Goal: Transaction & Acquisition: Purchase product/service

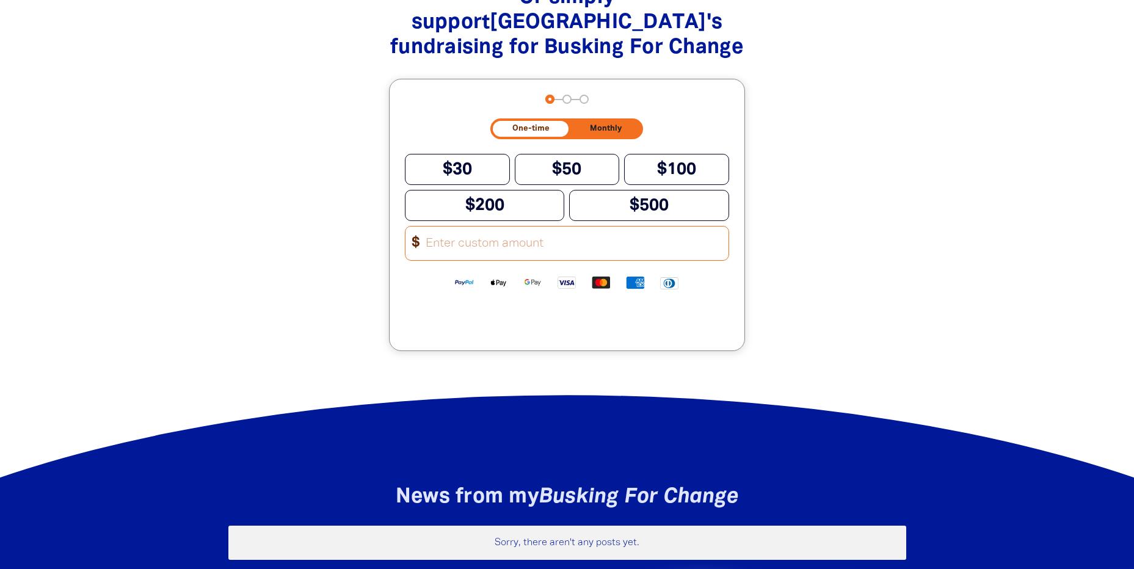
scroll to position [1221, 0]
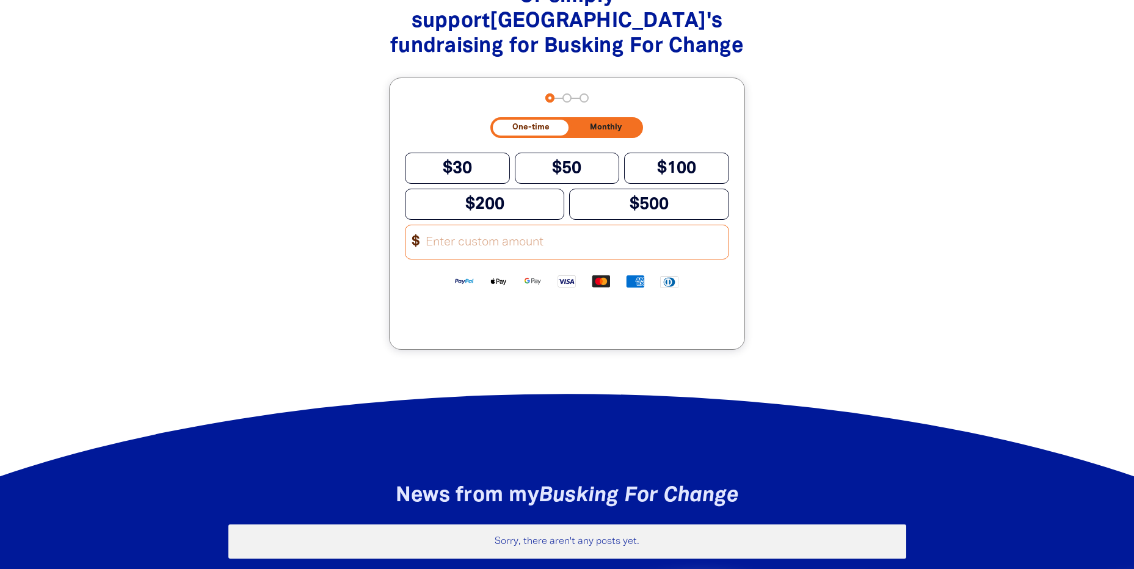
click at [565, 259] on input "Other Amount" at bounding box center [573, 242] width 310 height 34
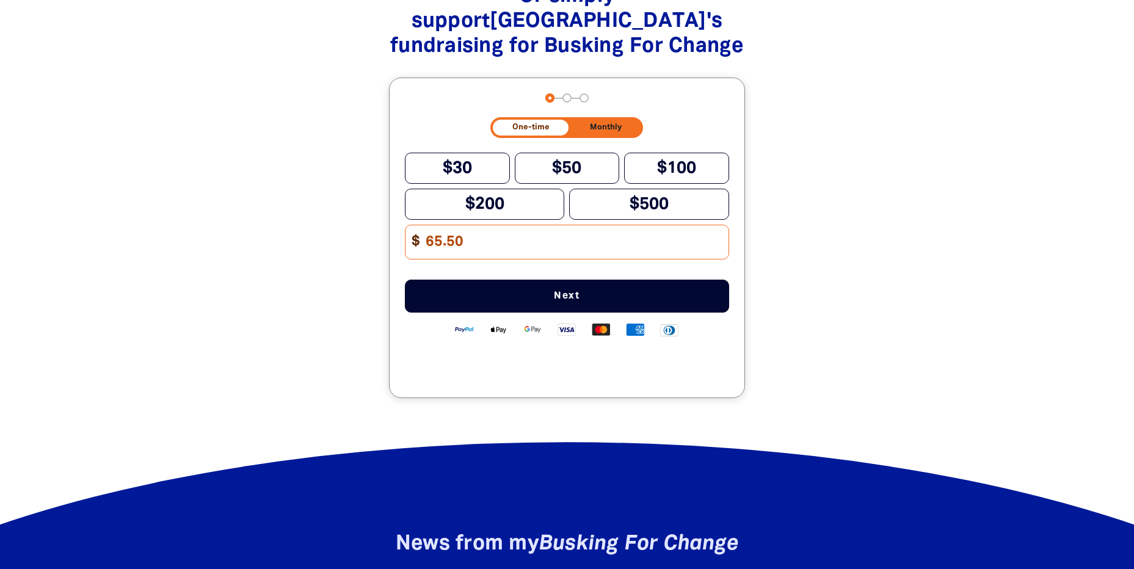
type input "65.50"
click at [917, 298] on div at bounding box center [567, 203] width 1134 height 487
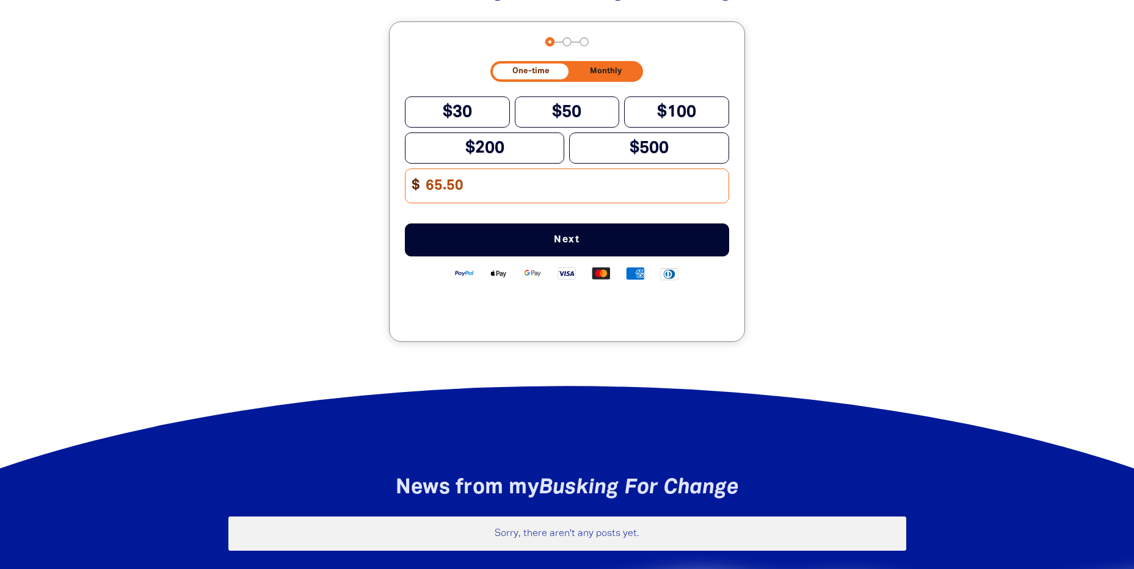
scroll to position [1282, 0]
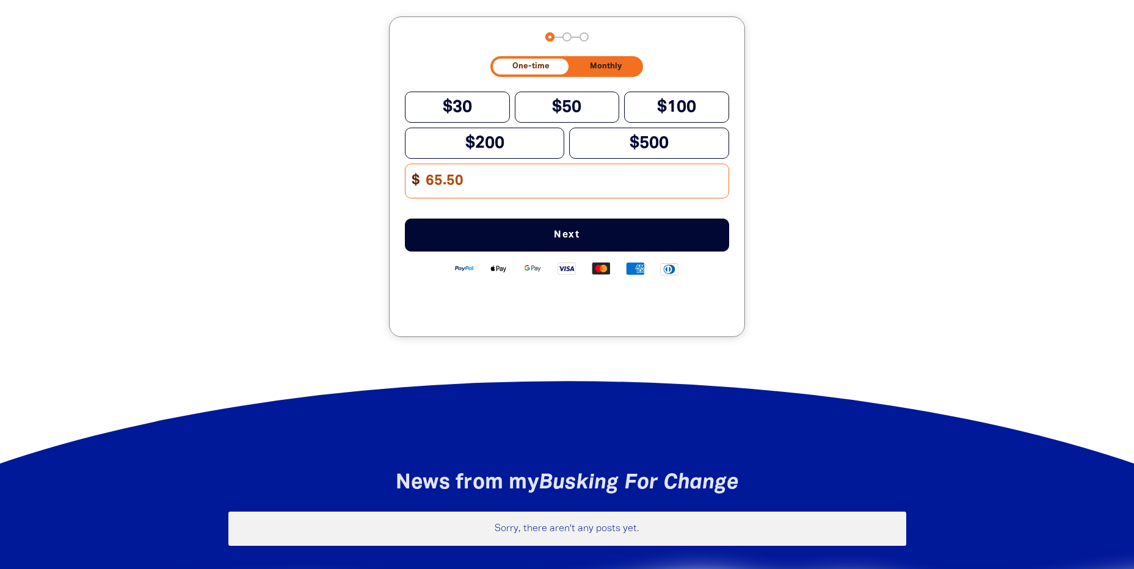
click at [573, 240] on span "Next" at bounding box center [567, 235] width 284 height 10
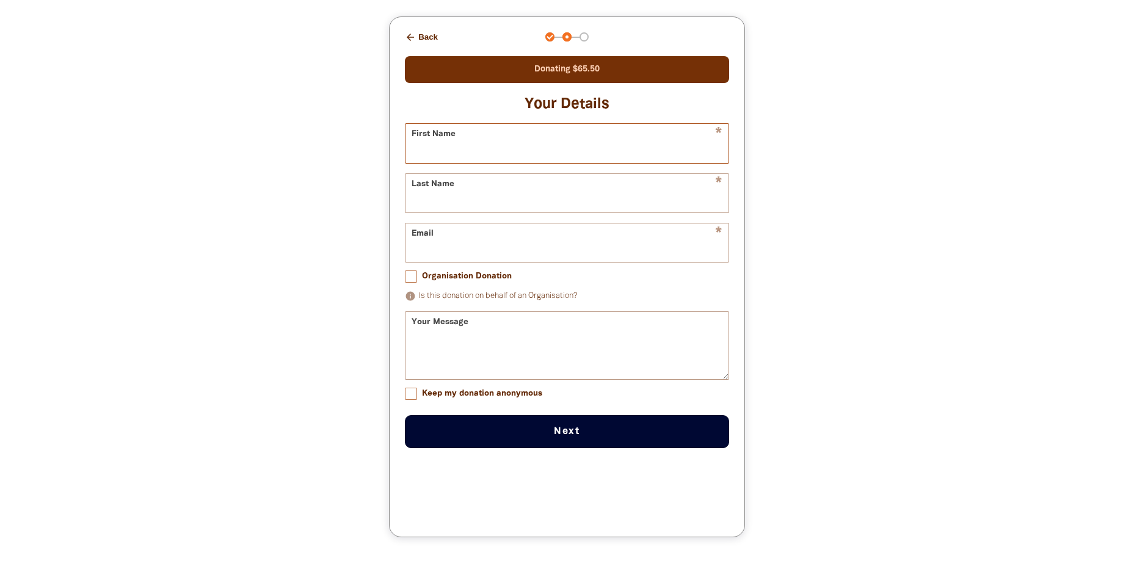
click at [548, 162] on input "First Name" at bounding box center [566, 143] width 323 height 38
type input "Nemarluk"
type input "School"
type input "[EMAIL_ADDRESS][DOMAIN_NAME]"
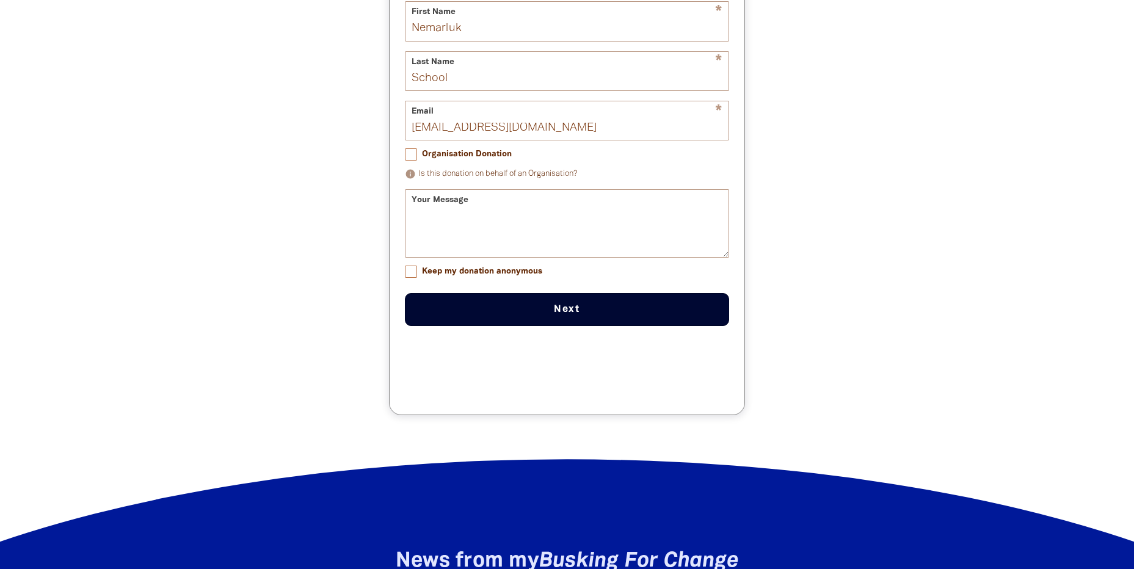
click at [412, 161] on input "Organisation Donation" at bounding box center [411, 154] width 12 height 12
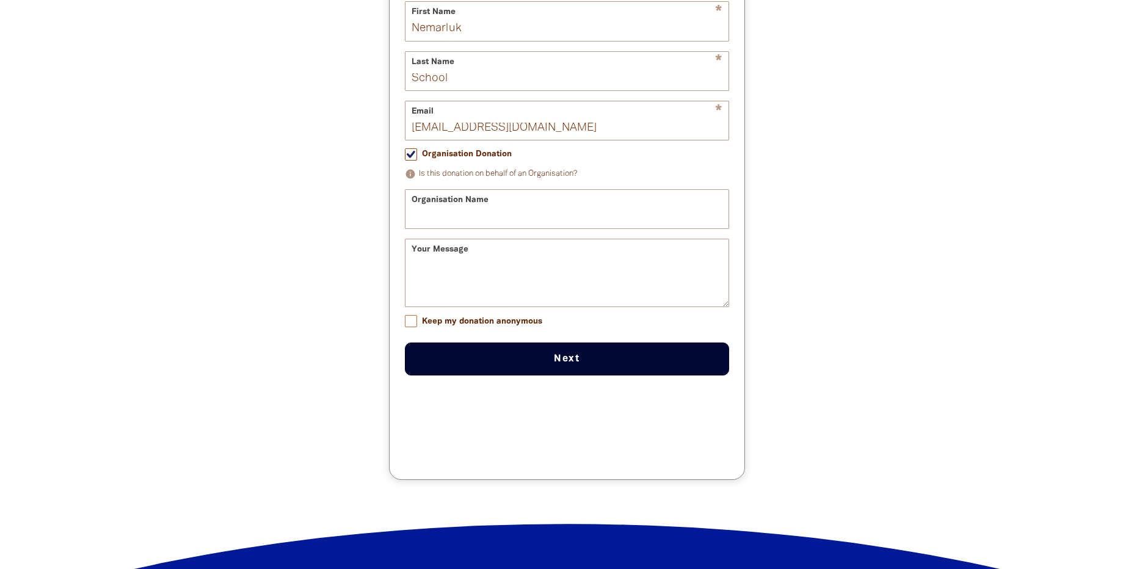
click at [412, 161] on input "Organisation Donation" at bounding box center [411, 154] width 12 height 12
checkbox input "false"
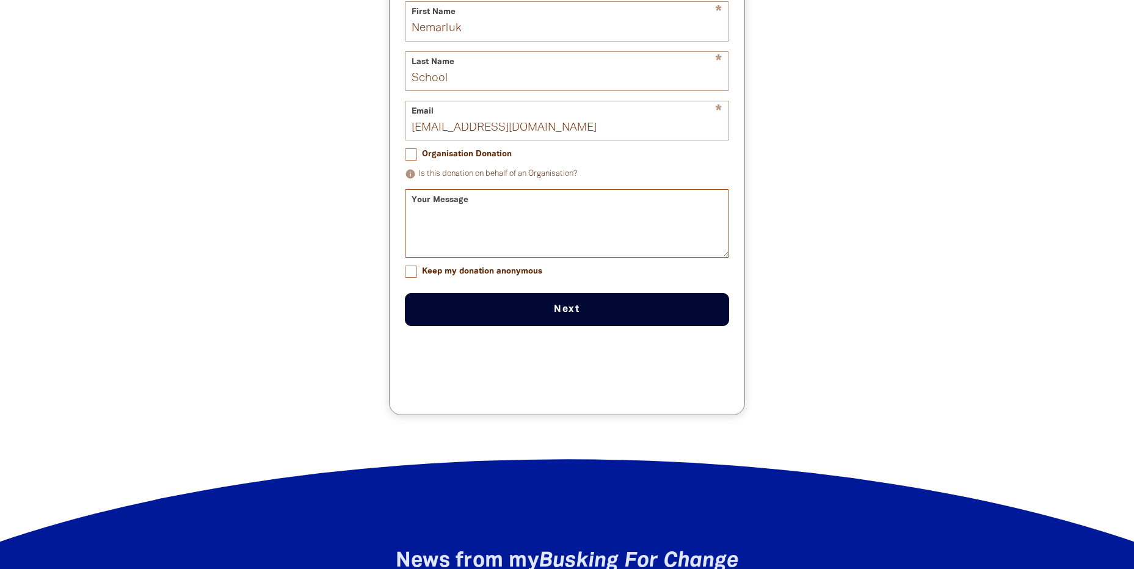
click at [523, 257] on textarea "Your Message" at bounding box center [566, 234] width 323 height 46
type textarea "T"
click at [454, 257] on textarea "Gold coin donations for Book Week Dress Up. Thank you Nemarluk Families" at bounding box center [566, 234] width 323 height 46
click at [657, 257] on textarea "Gold Coin donations for Book Week Dress Up. Thank you Nemarluk Families" at bounding box center [566, 234] width 323 height 46
click at [490, 257] on textarea "Gold Coin donations for Book Week Dress Up. Thank you Nemarluk Families" at bounding box center [566, 234] width 323 height 46
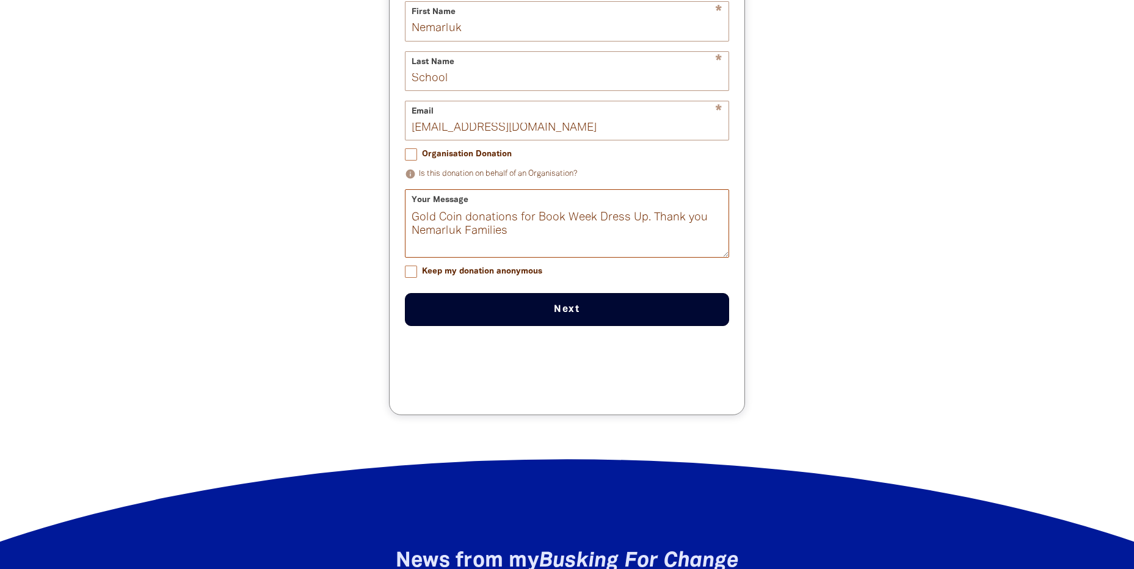
type textarea "Gold Coin donations for Book Week Dress Up. Thank you Nemarluk Families"
click at [563, 326] on button "Next chevron_right" at bounding box center [567, 309] width 324 height 33
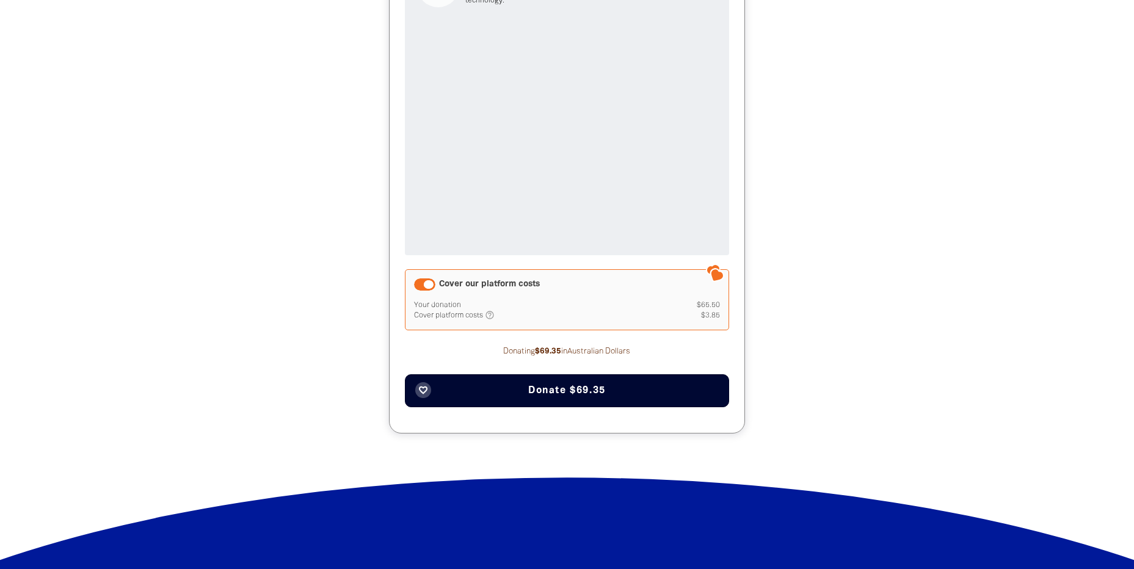
scroll to position [1526, 0]
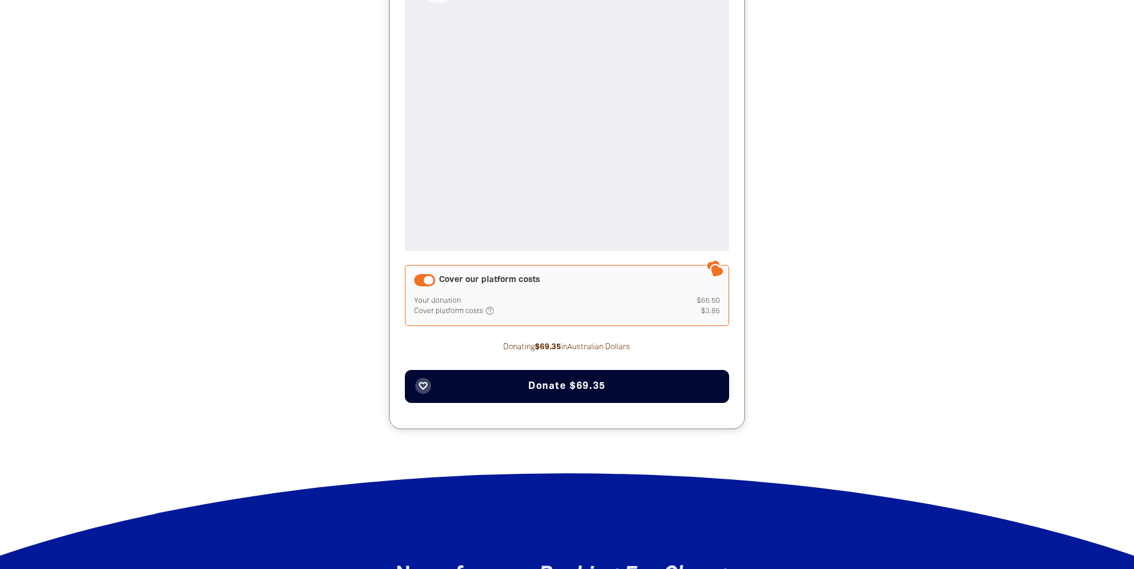
click at [561, 391] on span "Donate $69.35" at bounding box center [567, 387] width 78 height 10
click at [429, 286] on div "Cover our platform costs" at bounding box center [424, 280] width 21 height 12
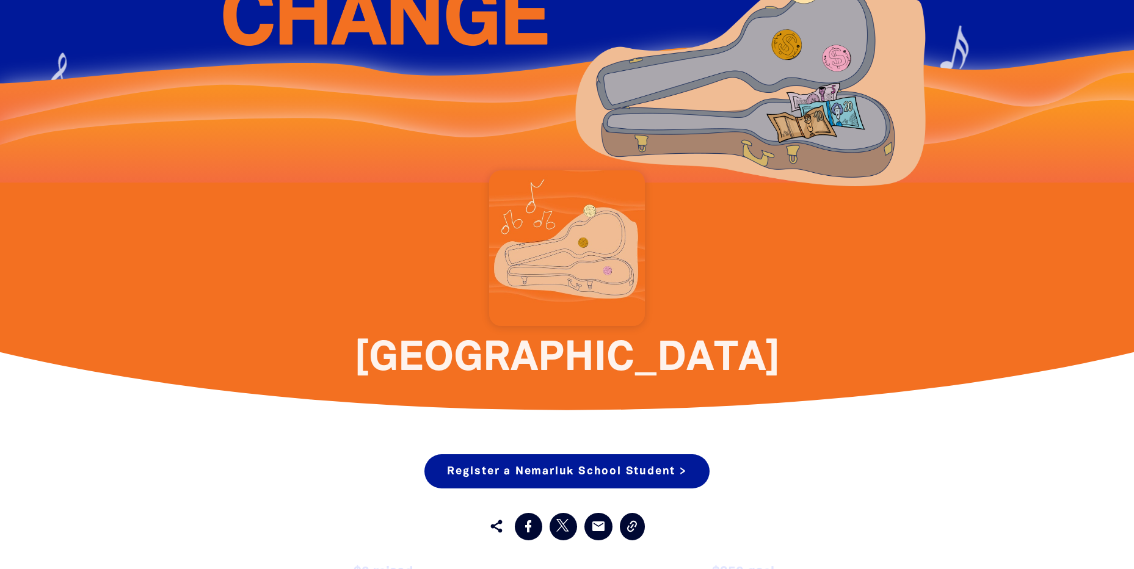
scroll to position [0, 0]
